Goal: Task Accomplishment & Management: Use online tool/utility

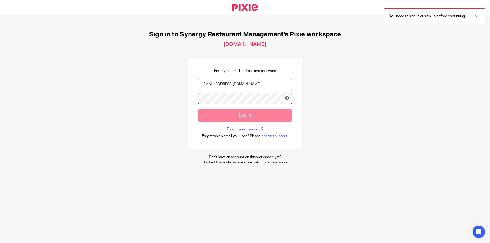
click at [367, 132] on div "Sign in to Synergy Restaurant Management's Pixie workspace [DOMAIN_NAME] Enter …" at bounding box center [245, 97] width 490 height 165
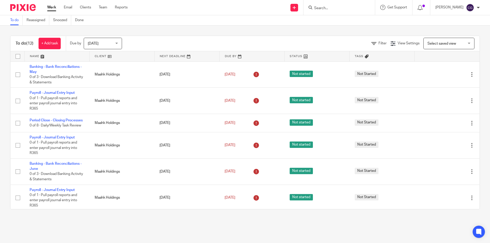
click at [257, 21] on div "To do Reassigned Snoozed Done" at bounding box center [245, 20] width 490 height 10
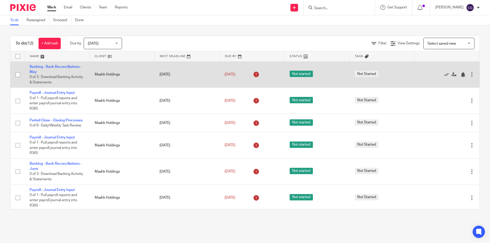
click at [18, 74] on input "checkbox" at bounding box center [18, 75] width 10 height 10
checkbox input "true"
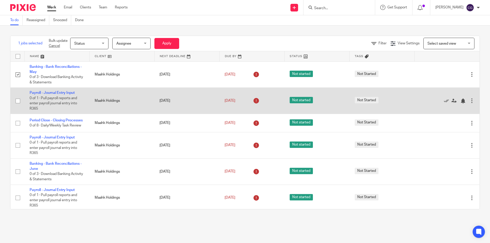
click at [18, 102] on input "checkbox" at bounding box center [18, 101] width 10 height 10
checkbox input "true"
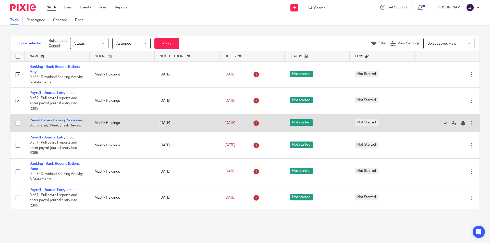
click at [17, 125] on input "checkbox" at bounding box center [18, 123] width 10 height 10
checkbox input "true"
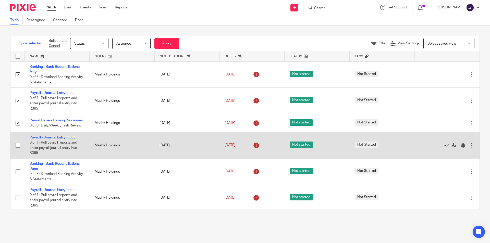
click at [18, 149] on input "checkbox" at bounding box center [18, 146] width 10 height 10
checkbox input "true"
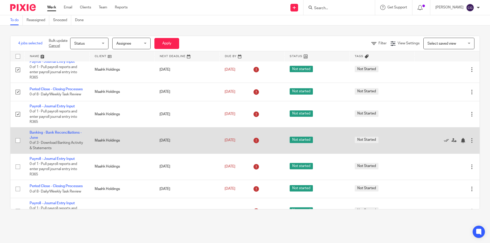
scroll to position [51, 0]
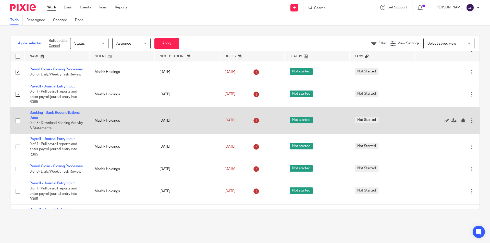
click at [17, 124] on input "checkbox" at bounding box center [18, 121] width 10 height 10
checkbox input "true"
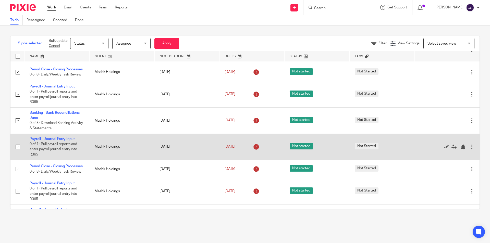
click at [18, 150] on input "checkbox" at bounding box center [18, 147] width 10 height 10
checkbox input "true"
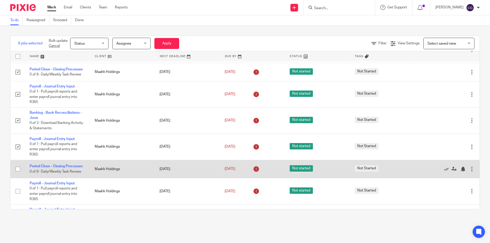
click at [18, 174] on input "checkbox" at bounding box center [18, 169] width 10 height 10
checkbox input "true"
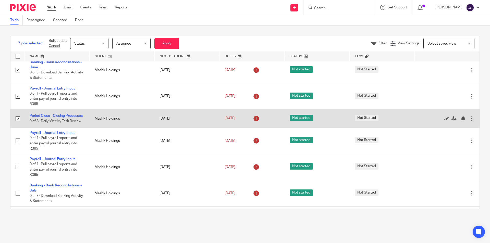
scroll to position [128, 0]
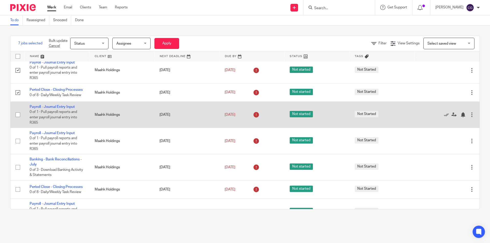
click at [18, 120] on input "checkbox" at bounding box center [18, 115] width 10 height 10
checkbox input "true"
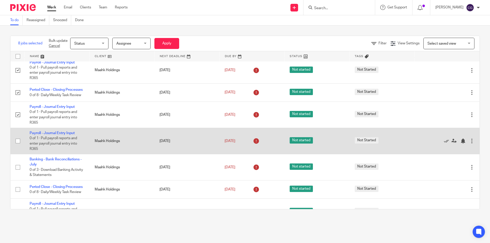
click at [19, 146] on input "checkbox" at bounding box center [18, 141] width 10 height 10
checkbox input "true"
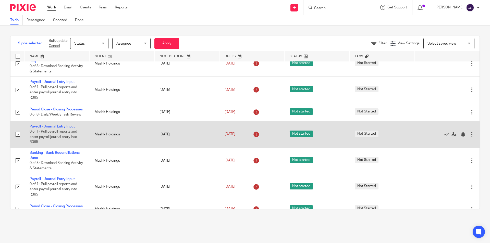
scroll to position [0, 0]
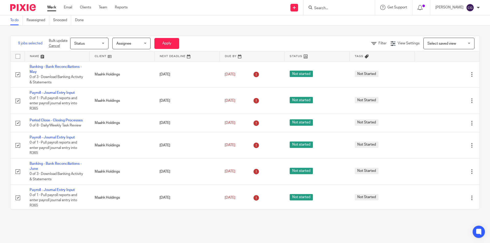
click at [103, 42] on div "Status Status" at bounding box center [89, 43] width 38 height 11
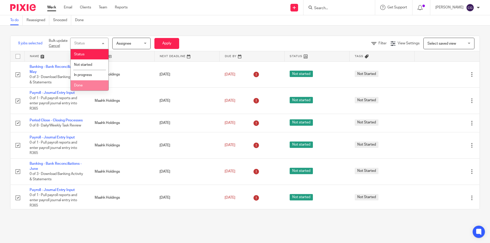
click at [92, 86] on li "Done" at bounding box center [90, 85] width 38 height 10
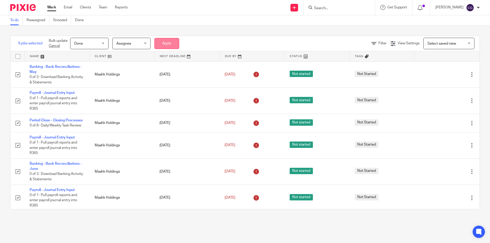
click at [171, 42] on button "Apply" at bounding box center [166, 43] width 25 height 11
